Goal: Task Accomplishment & Management: Manage account settings

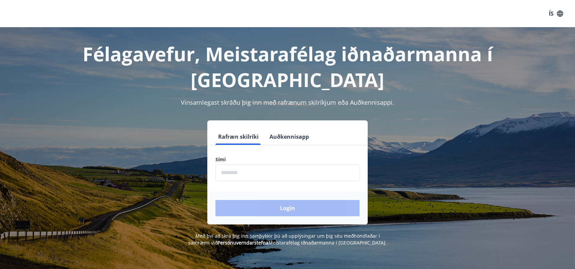
click at [302, 173] on input "phone" at bounding box center [287, 172] width 144 height 17
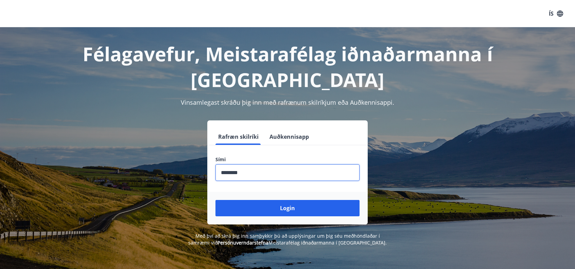
type input "********"
click at [215, 200] on button "Login" at bounding box center [287, 208] width 144 height 16
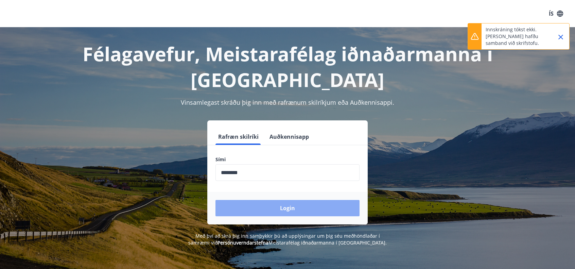
click at [313, 205] on button "Login" at bounding box center [287, 208] width 144 height 16
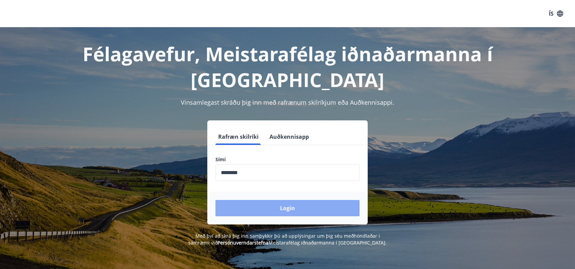
click at [306, 208] on button "Login" at bounding box center [287, 208] width 144 height 16
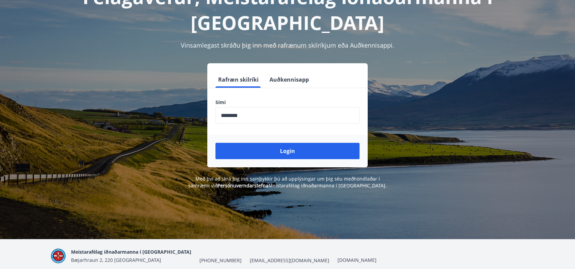
scroll to position [68, 0]
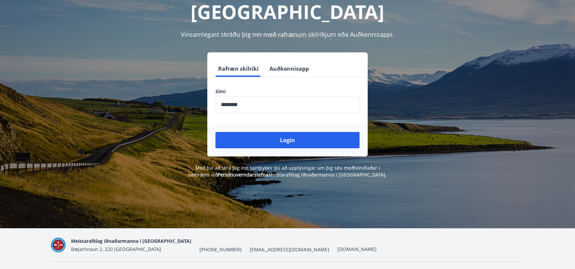
click at [293, 70] on button "Auðkennisapp" at bounding box center [289, 68] width 45 height 16
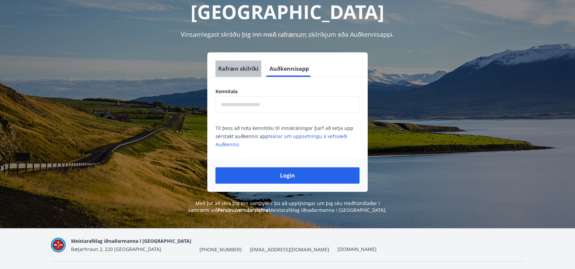
click at [230, 67] on button "Rafræn skilríki" at bounding box center [238, 68] width 46 height 16
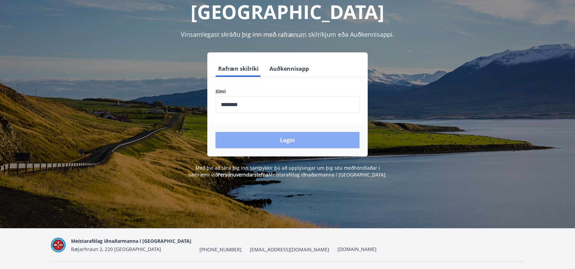
click at [283, 137] on button "Login" at bounding box center [287, 140] width 144 height 16
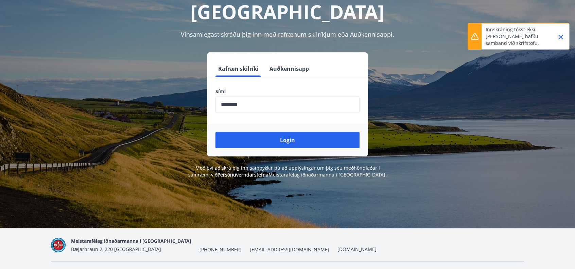
click at [562, 38] on icon "Close" at bounding box center [560, 37] width 8 height 8
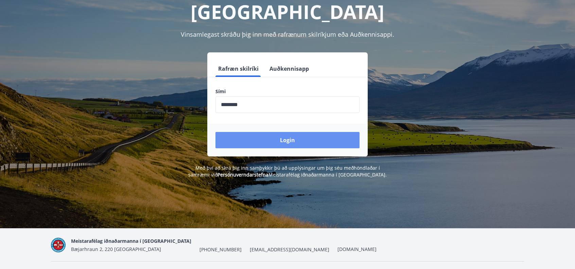
click at [307, 140] on button "Login" at bounding box center [287, 140] width 144 height 16
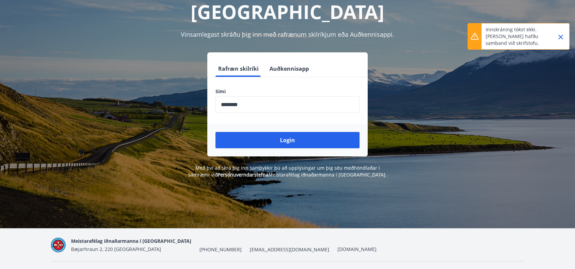
click at [559, 38] on icon "Close" at bounding box center [560, 37] width 5 height 5
